Goal: Use online tool/utility: Utilize a website feature to perform a specific function

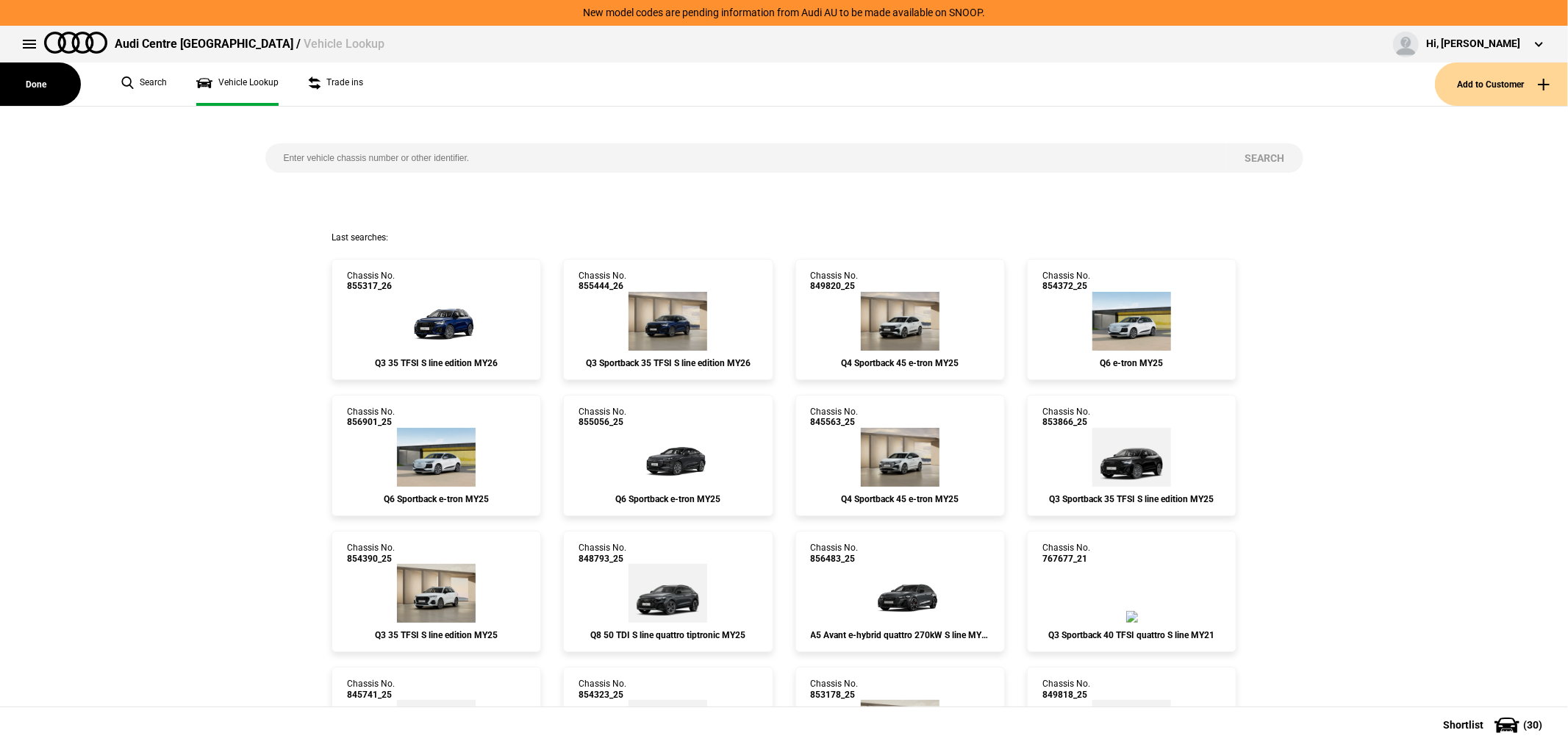
click at [552, 146] on input "search" at bounding box center [746, 158] width 961 height 29
paste input "[US_VEHICLE_IDENTIFICATION_NUMBER]"
type input "[US_VEHICLE_IDENTIFICATION_NUMBER]"
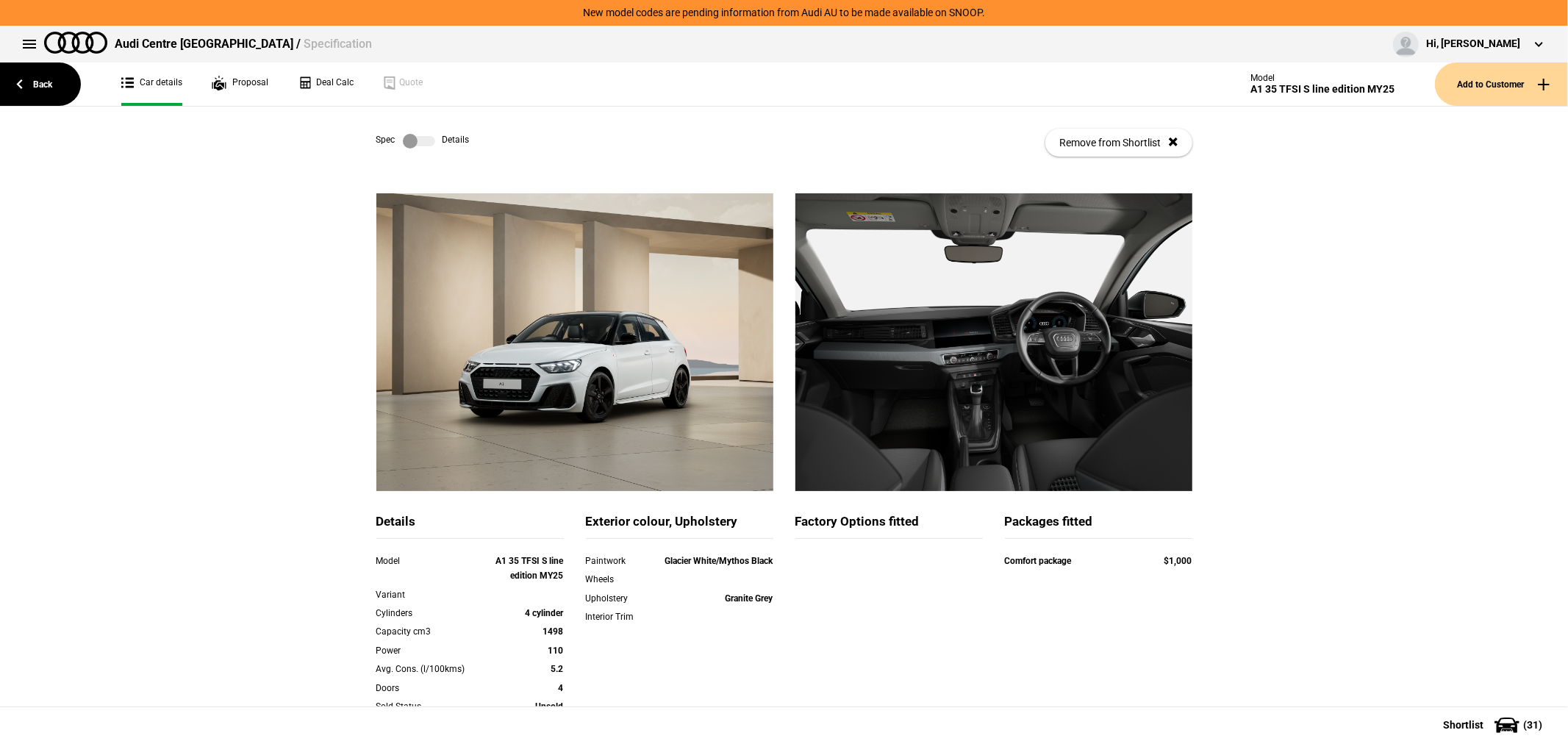
click at [415, 138] on label at bounding box center [418, 141] width 32 height 15
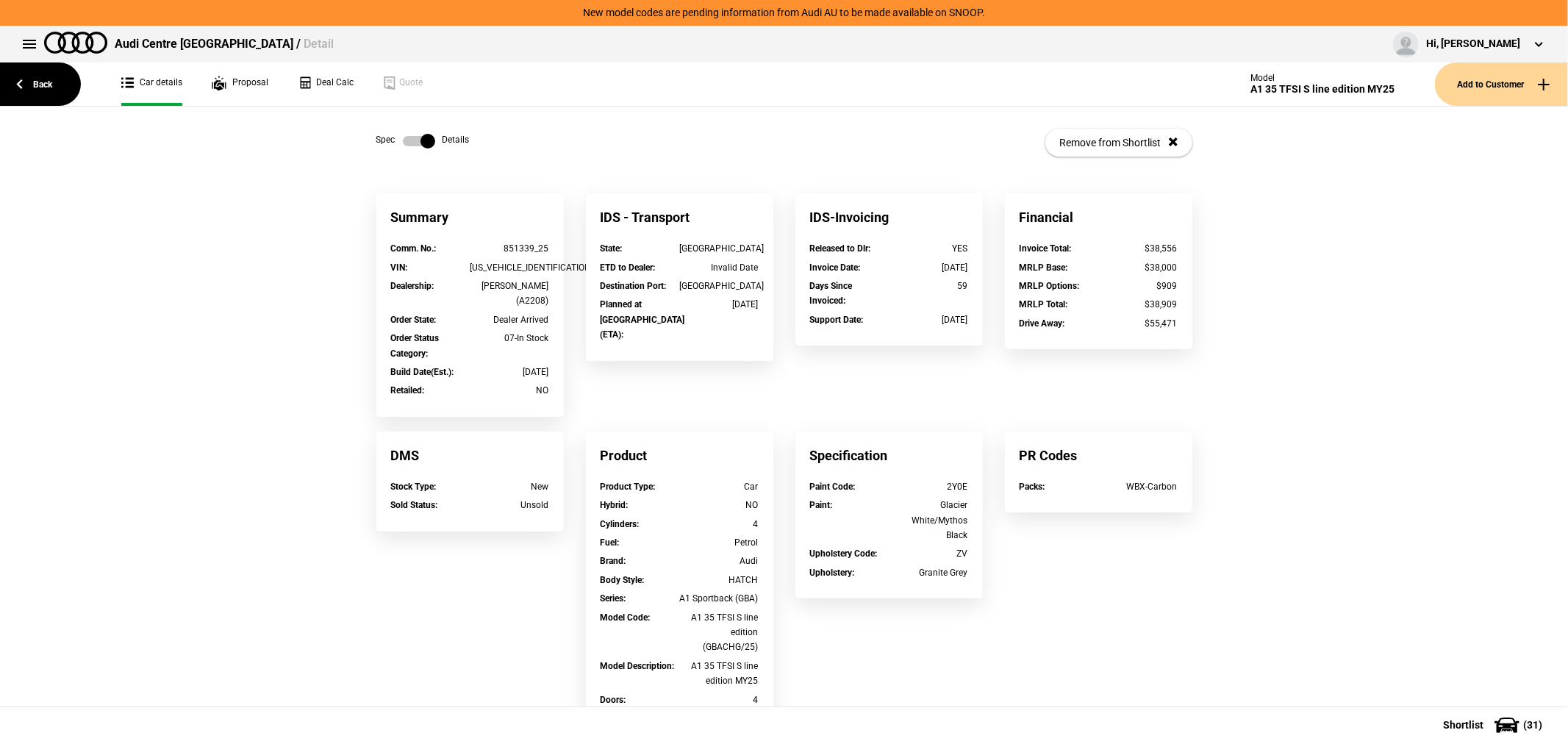
click at [415, 138] on label at bounding box center [418, 141] width 32 height 15
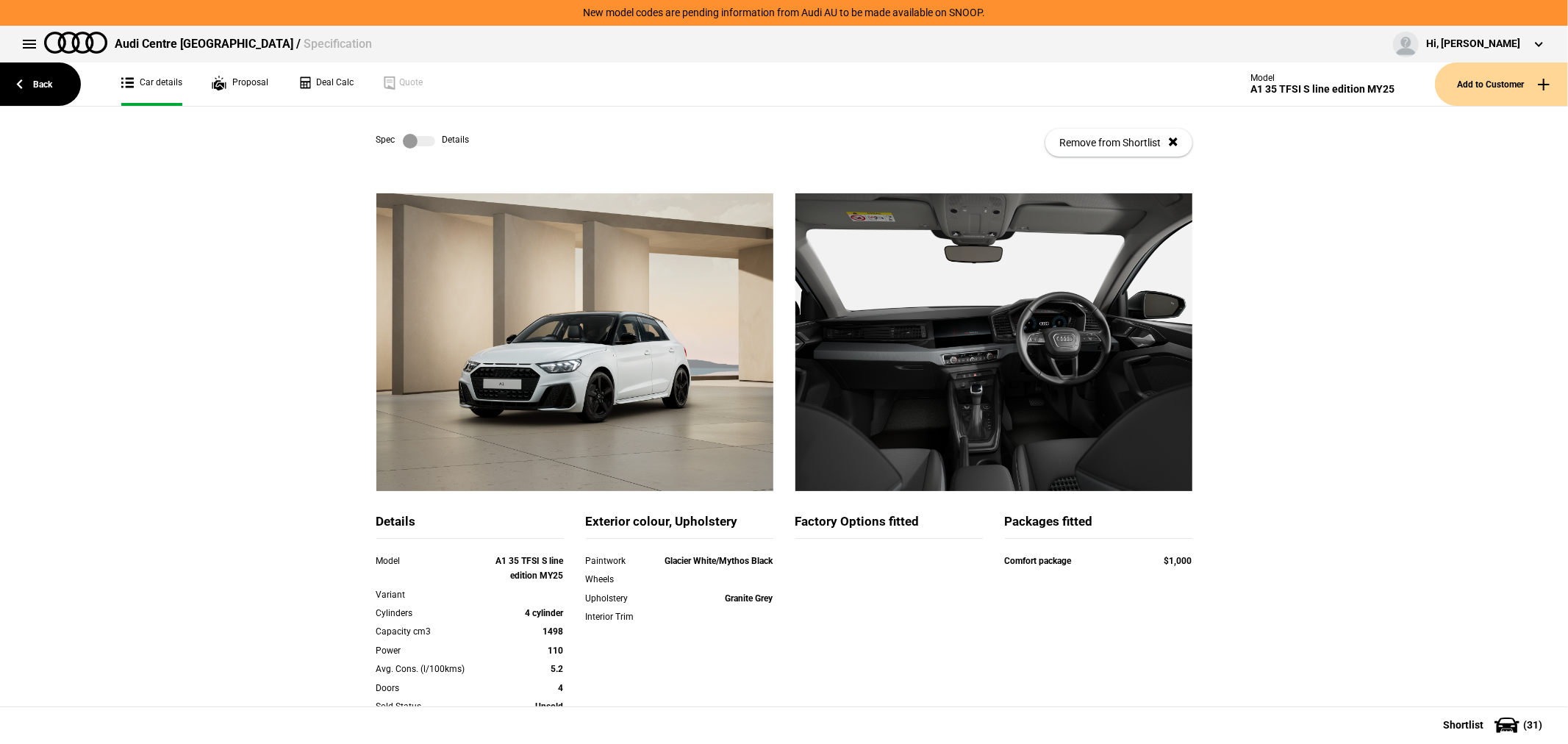
click at [409, 143] on label at bounding box center [418, 141] width 32 height 15
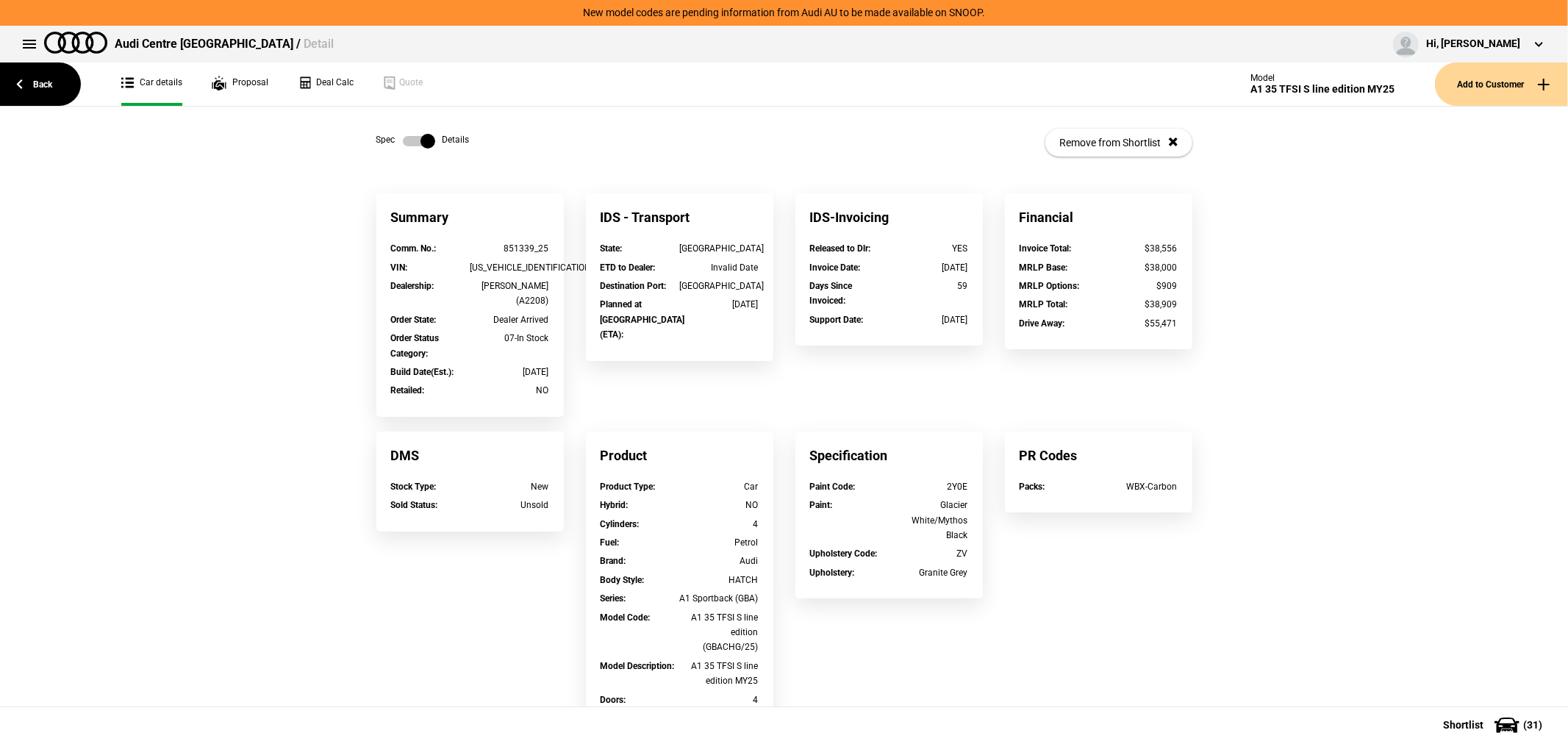
click at [409, 143] on label at bounding box center [418, 141] width 32 height 15
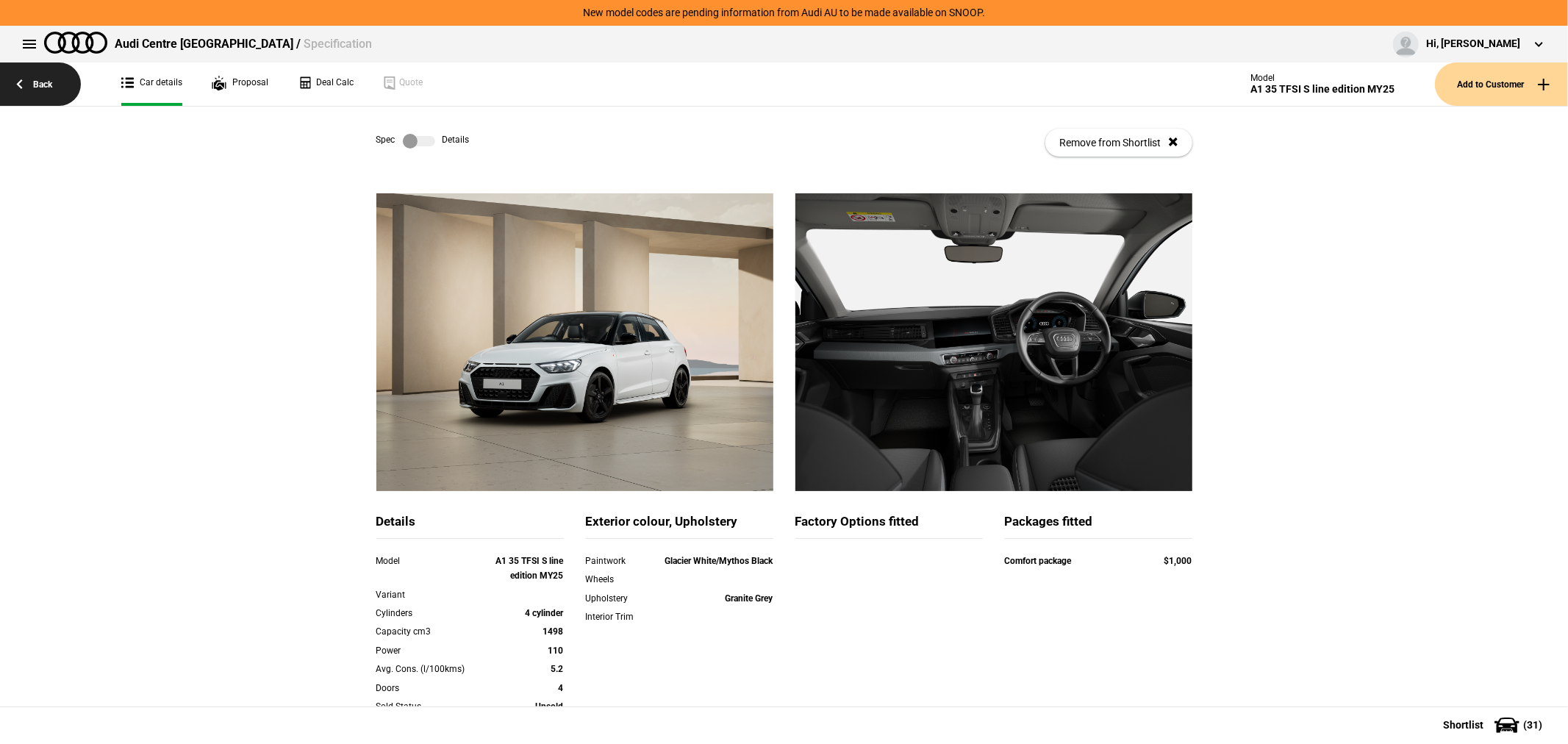
click at [44, 78] on link "Back" at bounding box center [40, 84] width 81 height 43
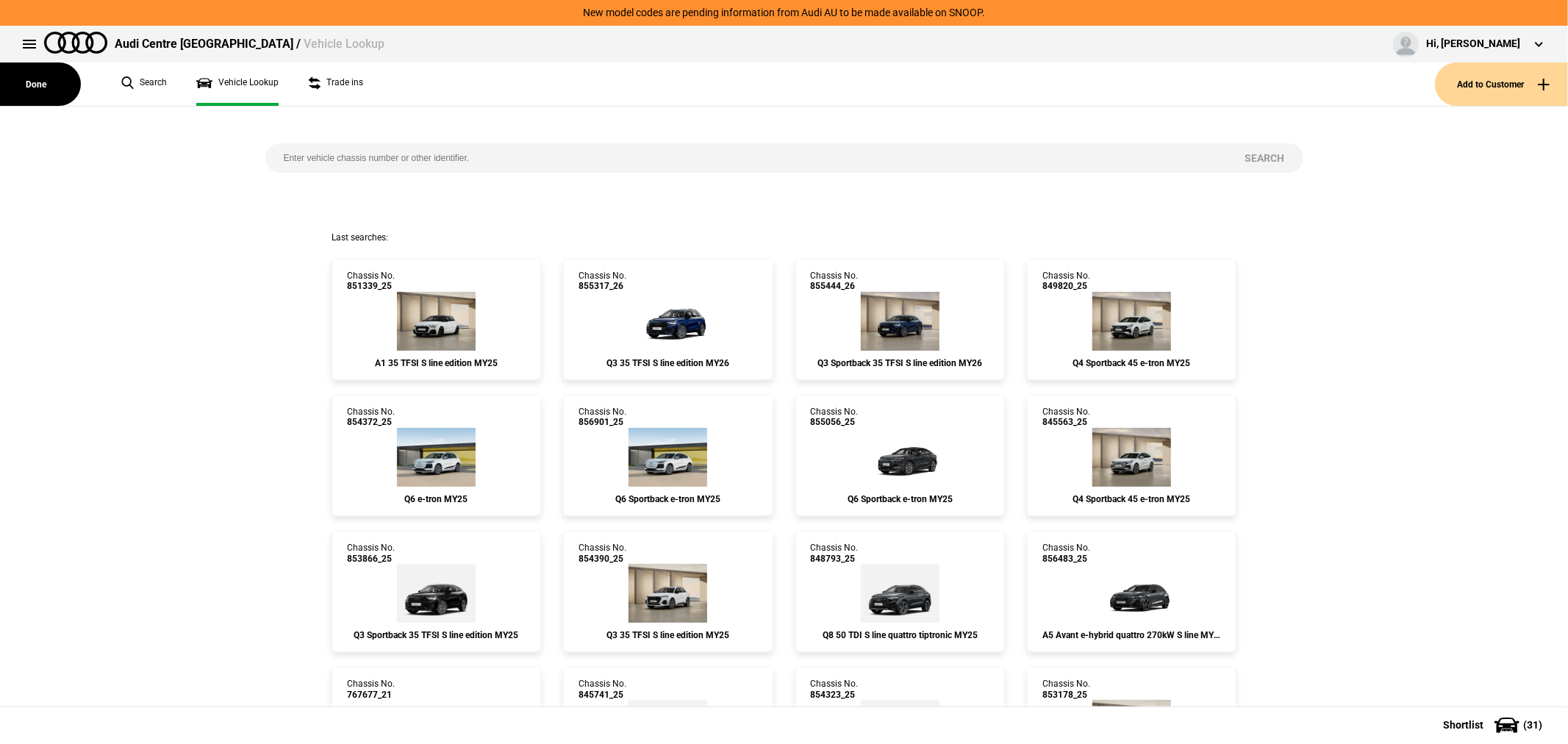
click at [704, 165] on input "search" at bounding box center [746, 158] width 961 height 29
type input "845563"
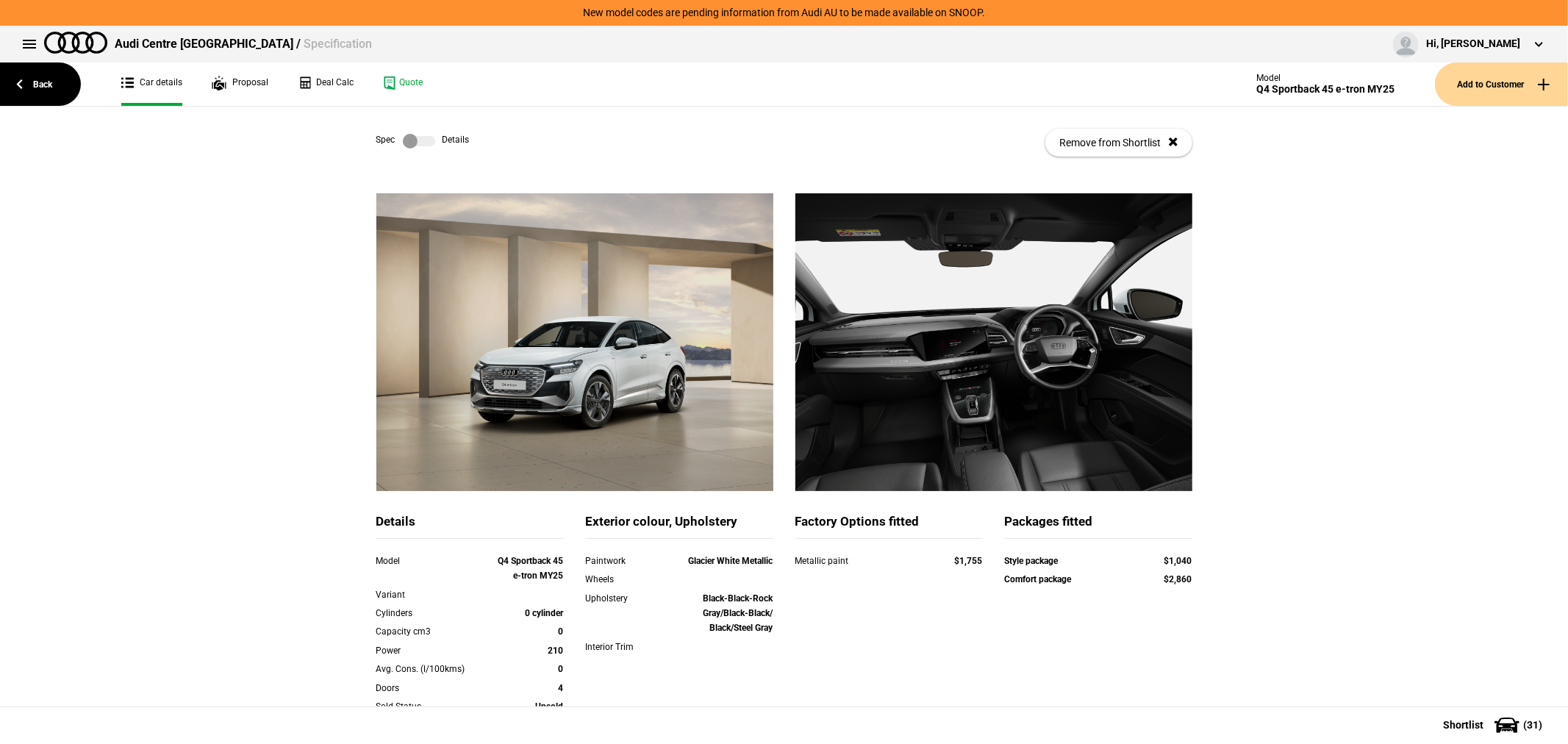
click at [403, 136] on label at bounding box center [418, 141] width 32 height 15
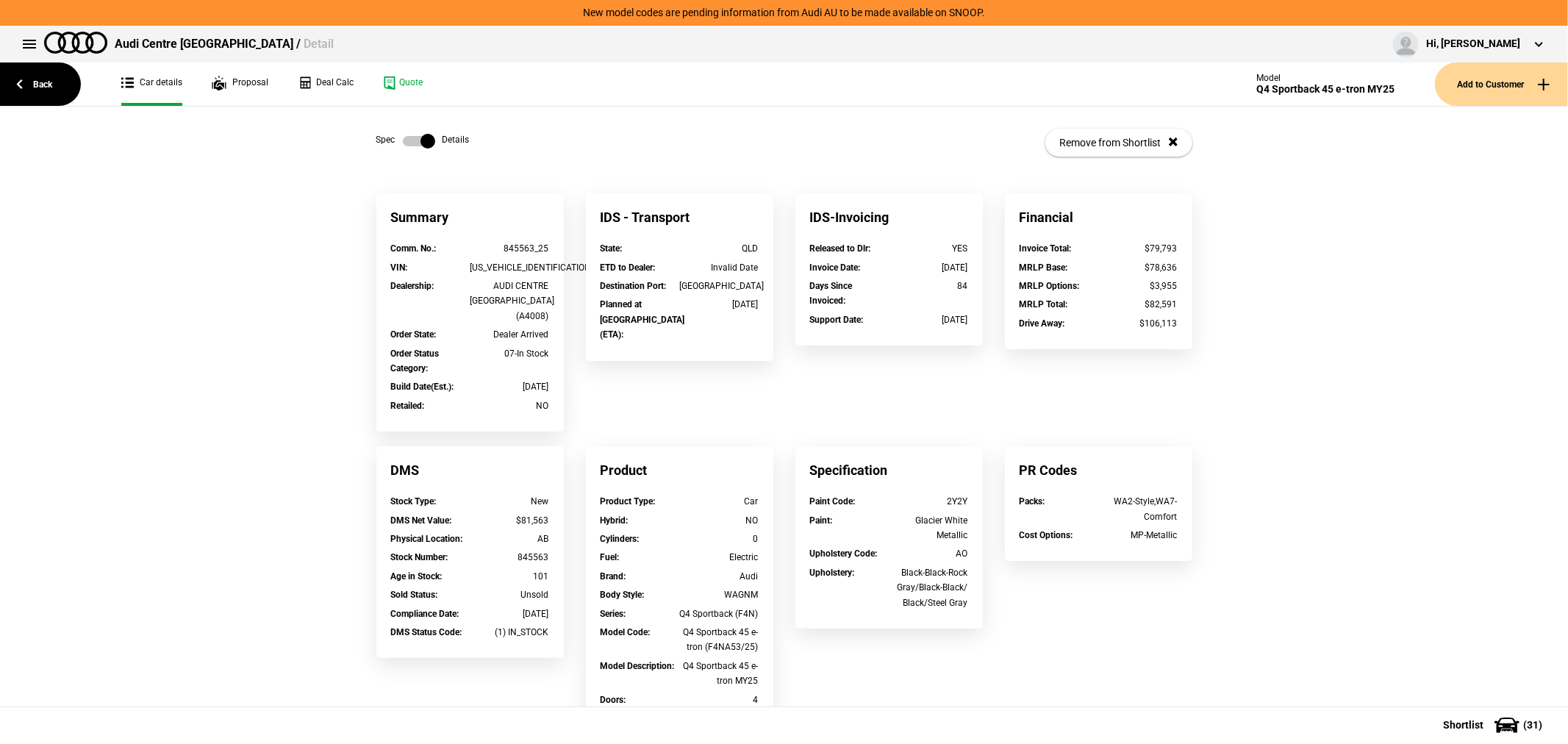
click at [403, 136] on label at bounding box center [418, 141] width 32 height 15
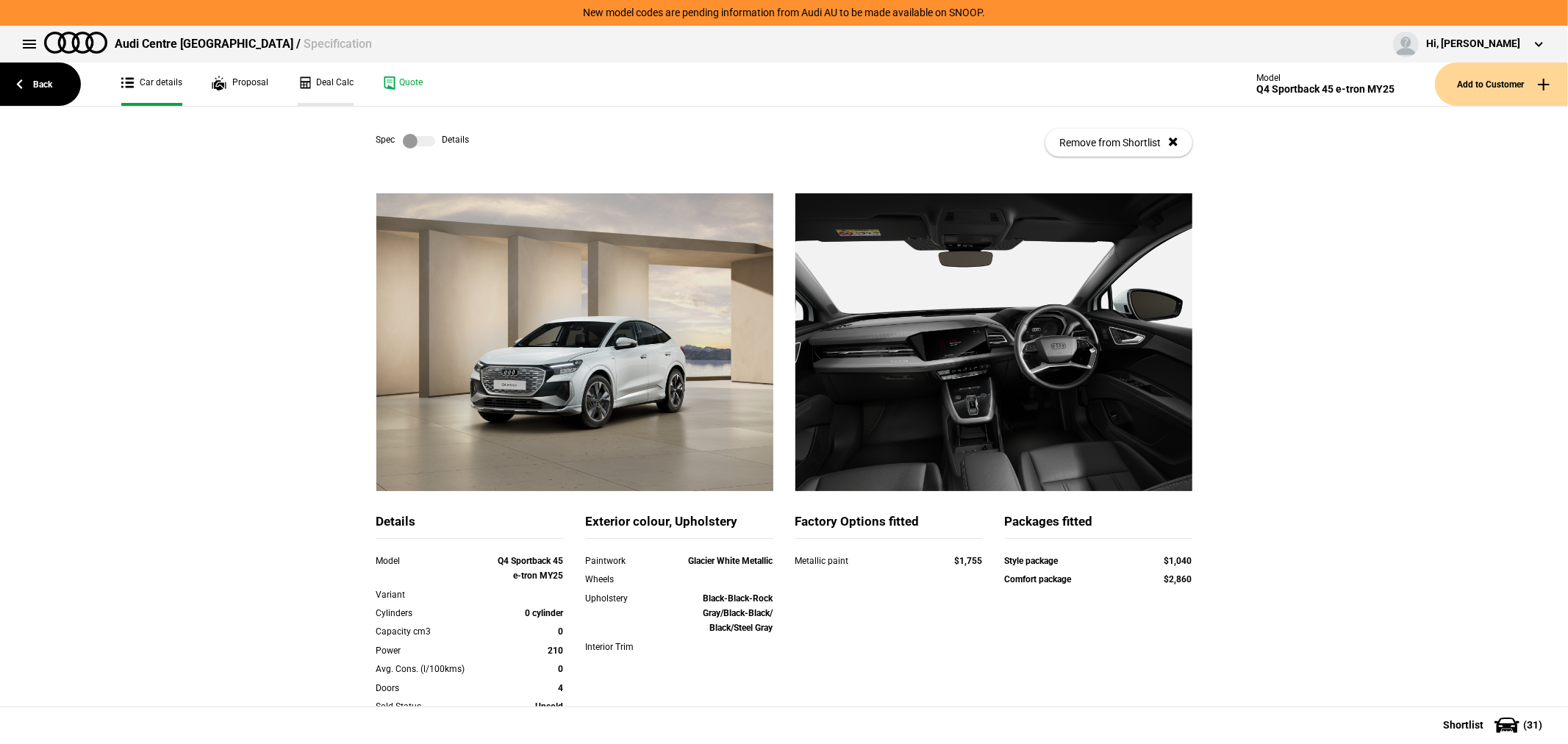
click at [335, 81] on link "Deal Calc" at bounding box center [326, 84] width 56 height 43
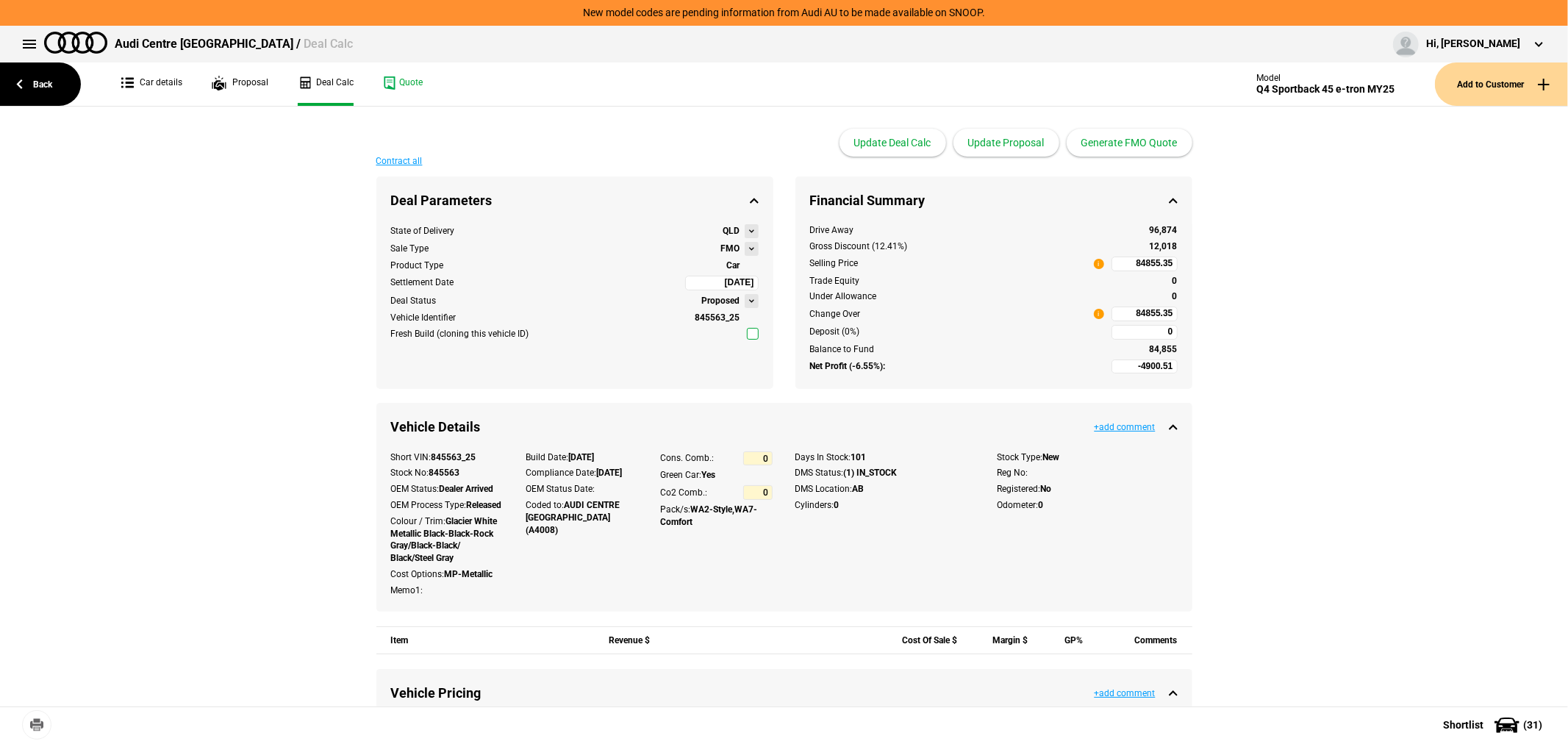
click at [1120, 316] on input "84855.35" at bounding box center [1144, 314] width 66 height 15
type input "84855.35"
type input "-166.73"
type input "-4733.78"
type input "90062.5"
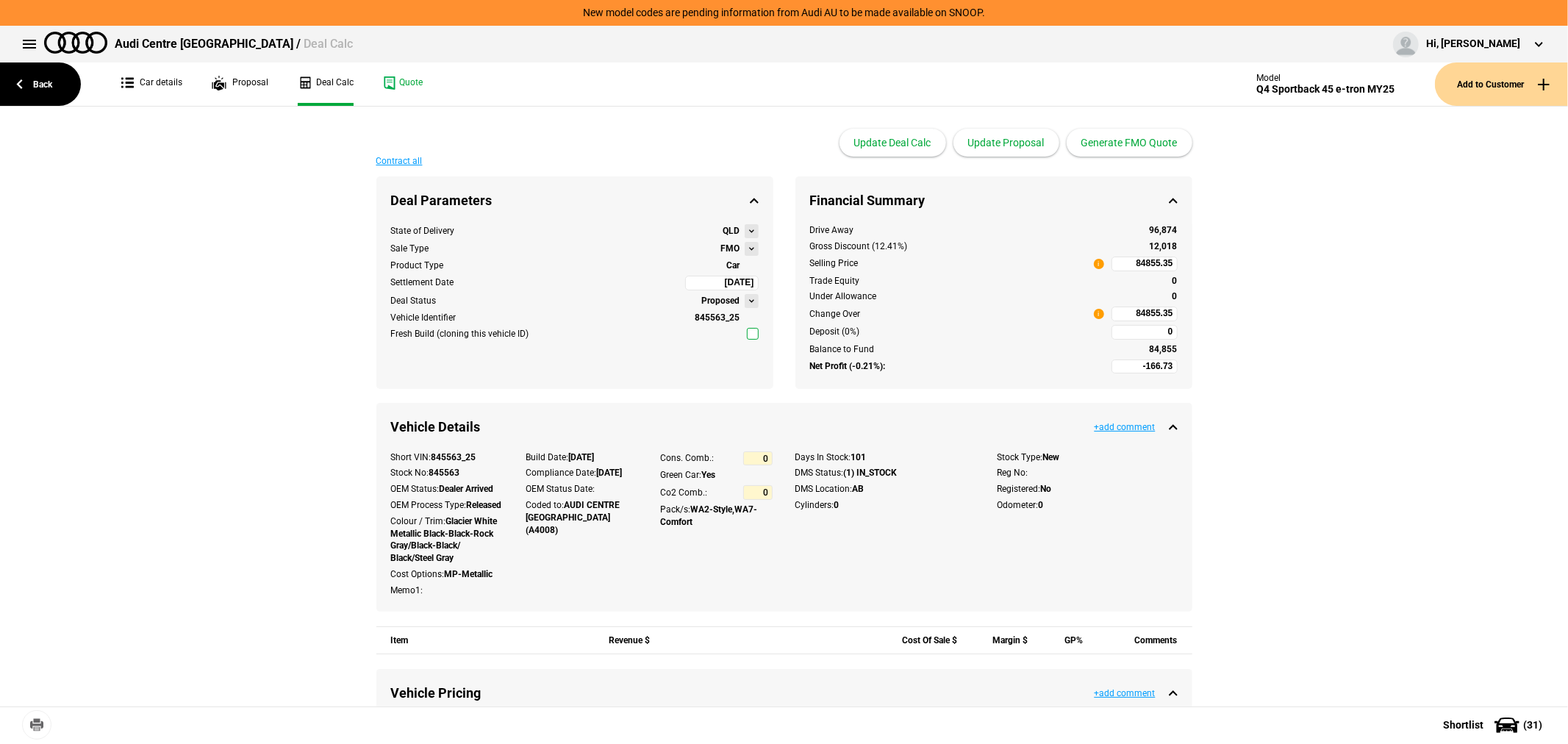
type input "90062.5"
click at [1001, 146] on button "Update Proposal" at bounding box center [1006, 142] width 106 height 28
click at [1134, 143] on button "Generate FMO Quote" at bounding box center [1129, 142] width 125 height 28
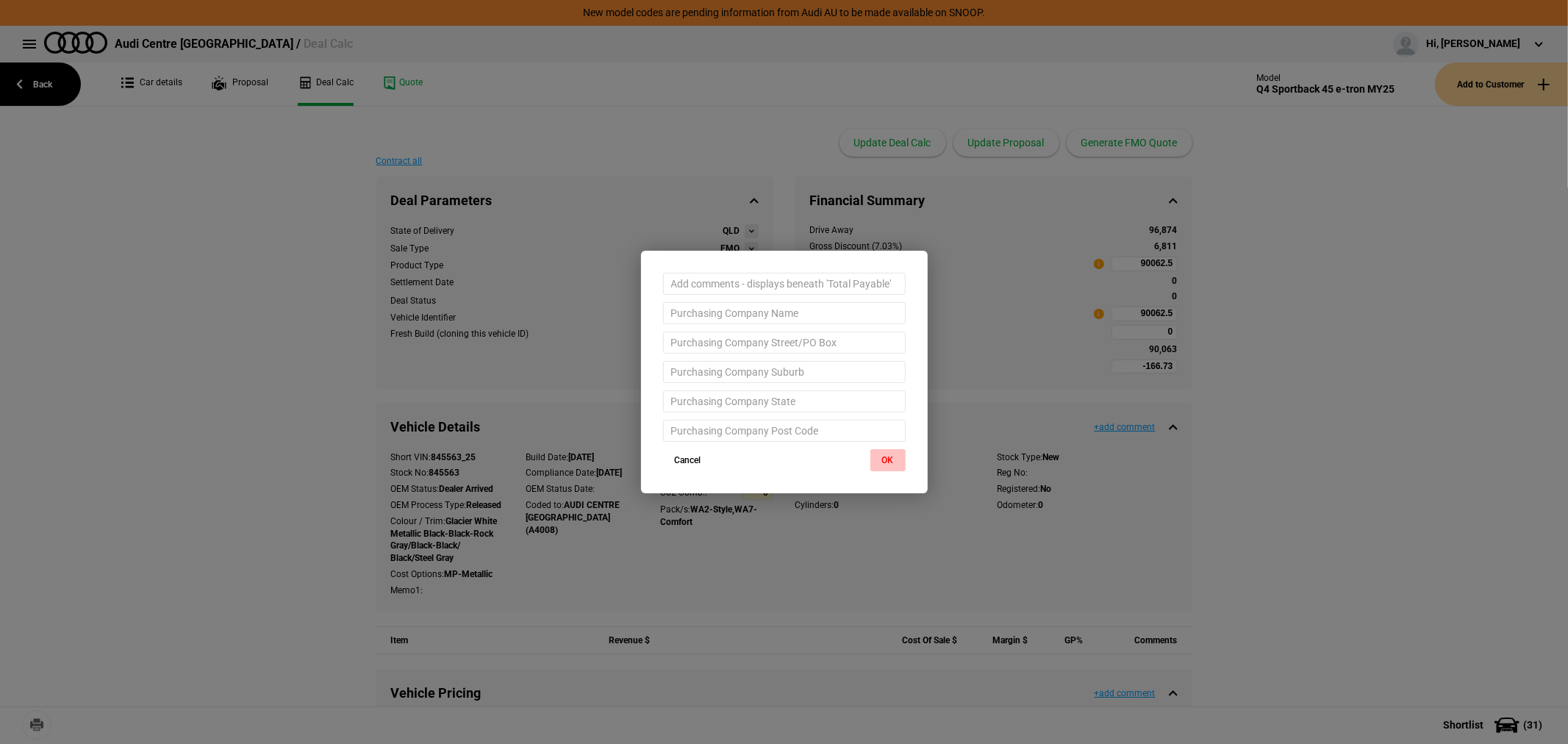
click at [881, 458] on button "OK" at bounding box center [887, 460] width 35 height 22
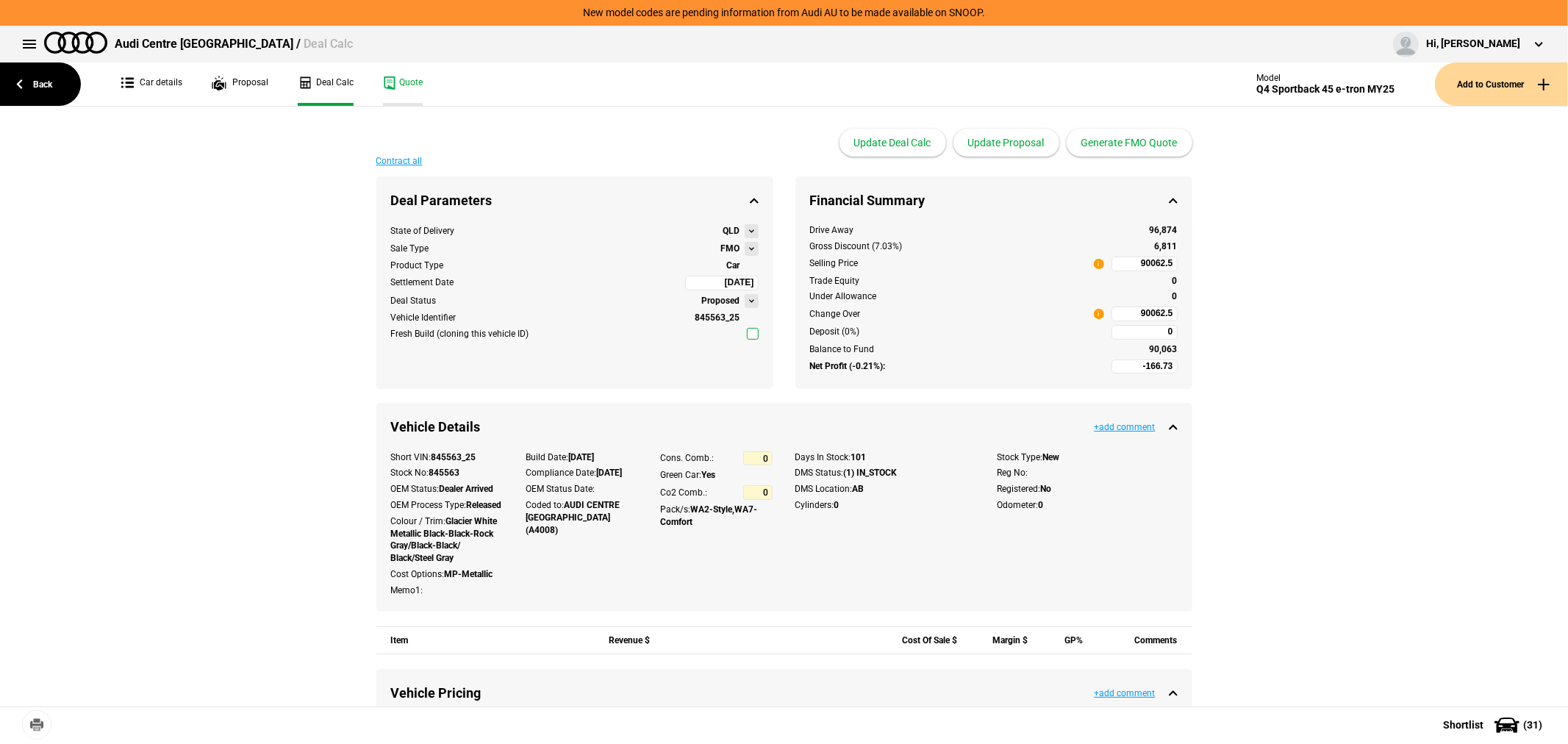
click at [390, 78] on link "Quote" at bounding box center [403, 84] width 40 height 43
click at [40, 85] on link "Back" at bounding box center [40, 84] width 81 height 43
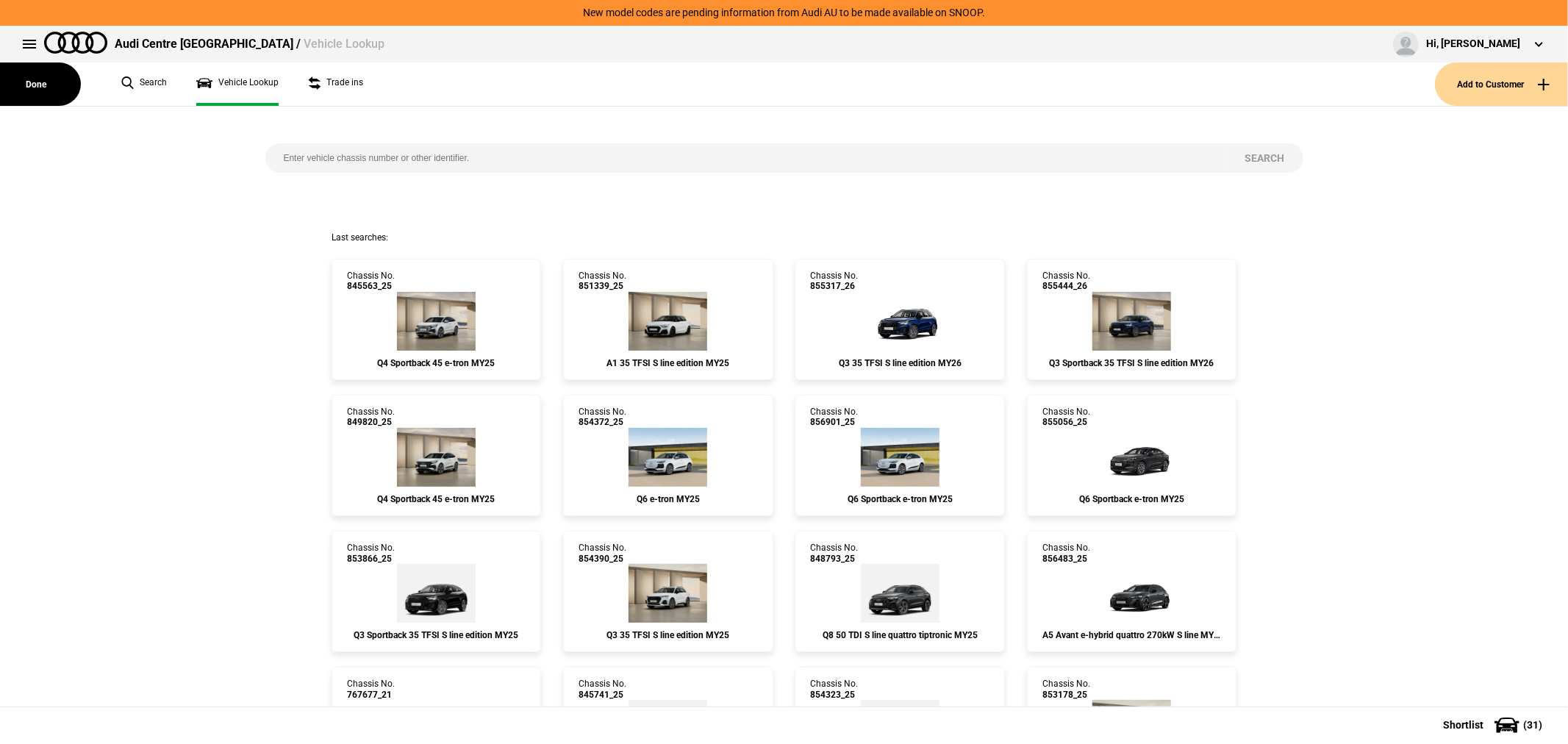
click at [608, 152] on input "search" at bounding box center [746, 158] width 961 height 29
type input "819832"
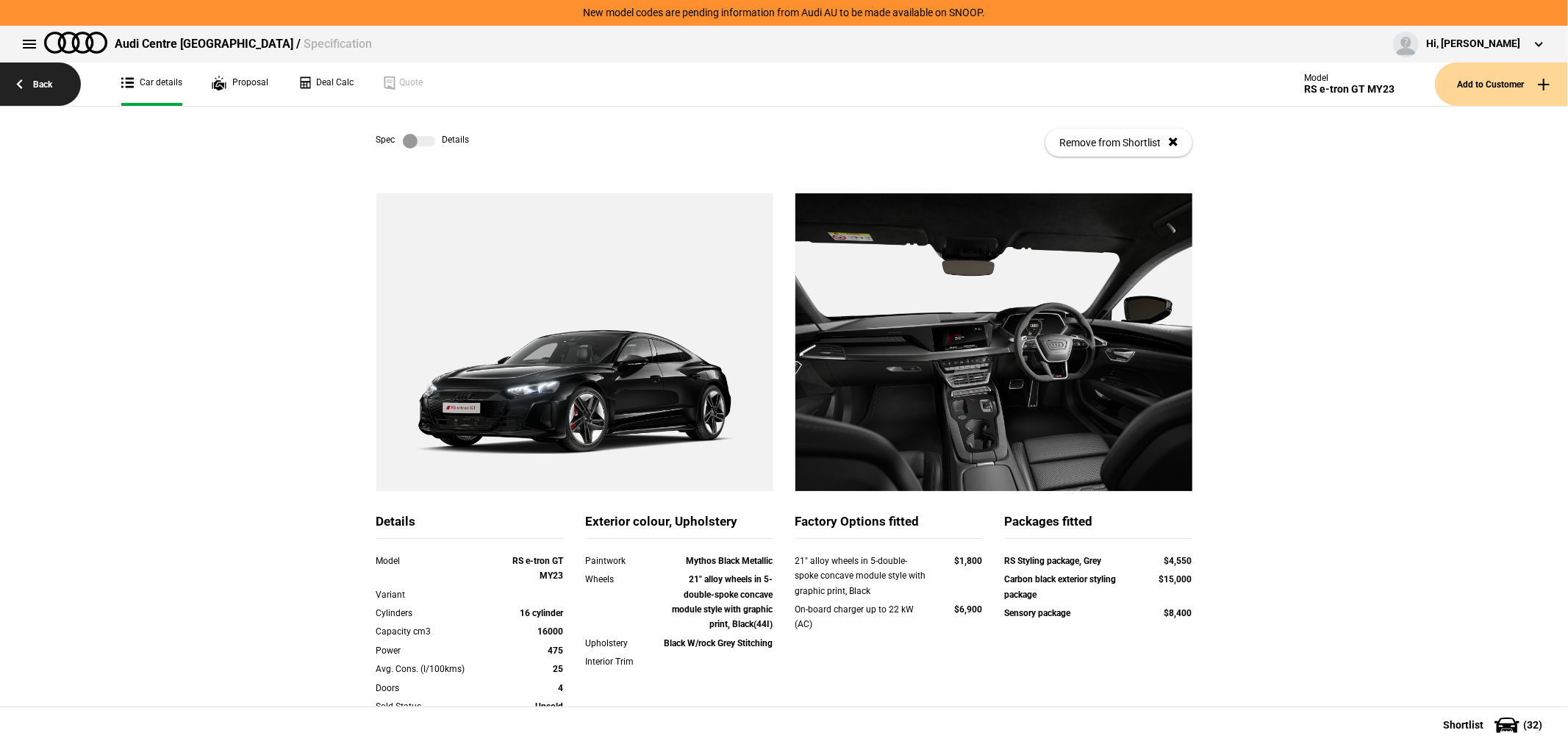
click at [50, 86] on link "Back" at bounding box center [40, 84] width 81 height 43
